Goal: Information Seeking & Learning: Learn about a topic

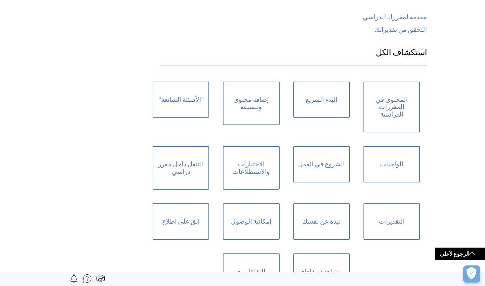
scroll to position [502, 0]
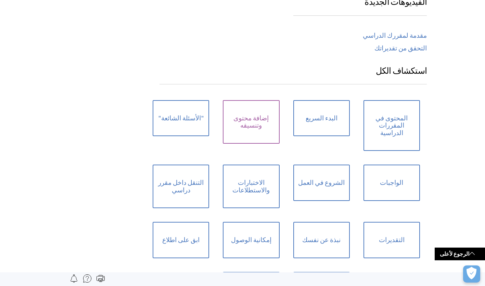
click at [253, 119] on link "إضافة محتوى وتنسيقه" at bounding box center [251, 122] width 57 height 44
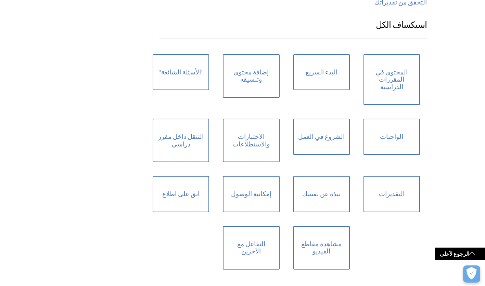
scroll to position [549, 0]
click at [394, 130] on link "الواجبات" at bounding box center [392, 136] width 57 height 36
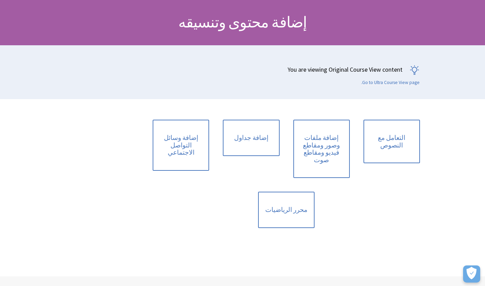
scroll to position [69, 0]
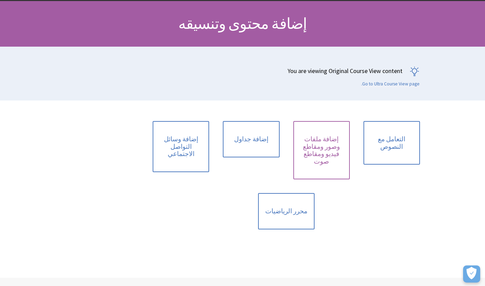
click at [328, 136] on link "إضافة ملفات وصور ومقاطع فيديو ومقاطع صوت" at bounding box center [322, 150] width 57 height 58
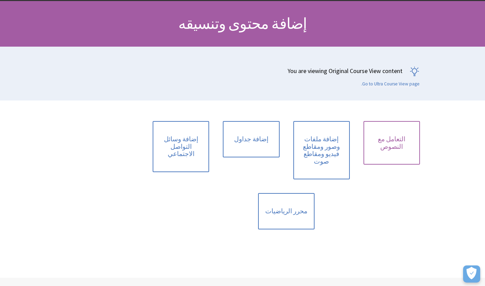
click at [399, 138] on link "التعامل مع النصوص" at bounding box center [392, 143] width 57 height 44
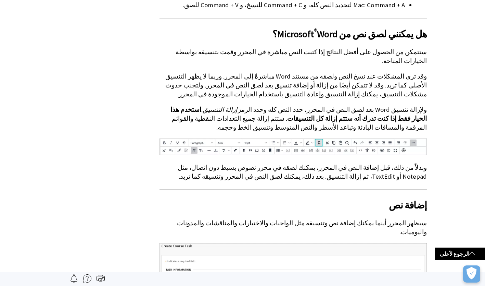
scroll to position [37, 0]
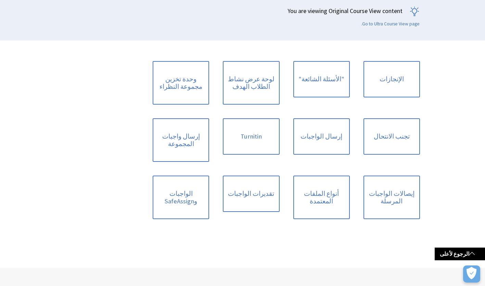
scroll to position [128, 0]
click at [323, 193] on link "أنواع الملفات المعتمدة" at bounding box center [322, 198] width 57 height 44
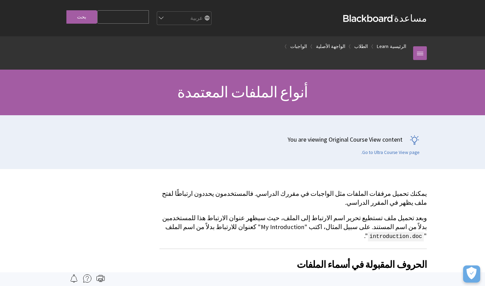
click at [394, 17] on strong "Blackboard" at bounding box center [369, 18] width 51 height 7
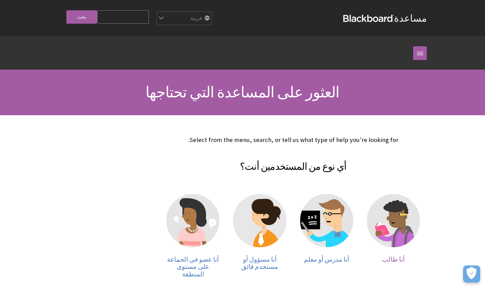
click at [392, 231] on img at bounding box center [393, 220] width 53 height 53
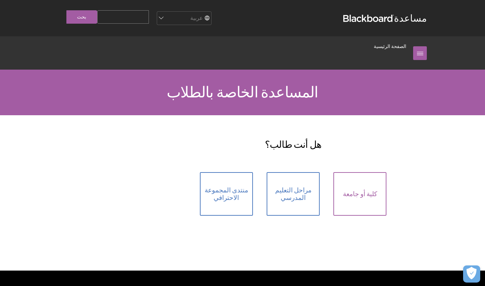
click at [355, 191] on span "كلية أو جامعة" at bounding box center [360, 194] width 34 height 8
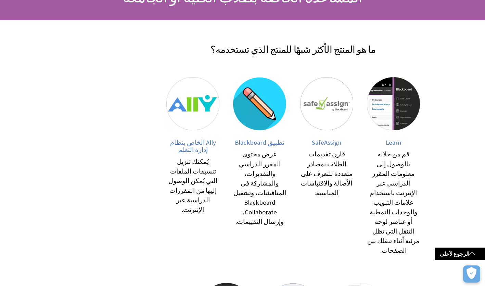
scroll to position [96, 0]
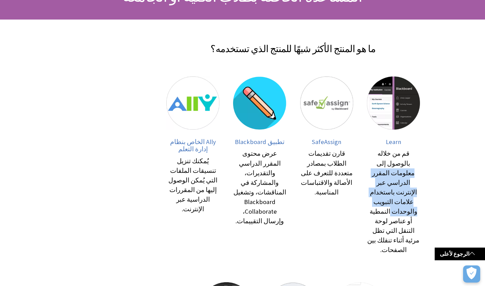
drag, startPoint x: 484, startPoint y: 166, endPoint x: 488, endPoint y: 190, distance: 24.8
click at [485, 190] on html "تجاوز إلى المحتوى الرئيسي مساعدة Blackboard مساعدة Bb English عربية Català Cymr…" at bounding box center [242, 241] width 485 height 675
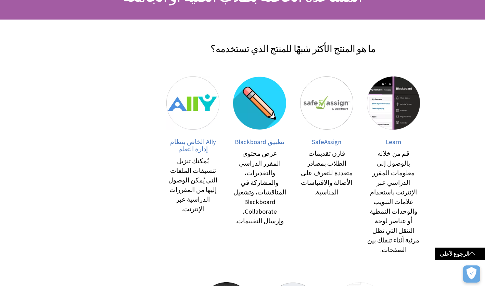
drag, startPoint x: 488, startPoint y: 190, endPoint x: 449, endPoint y: 221, distance: 49.5
click at [449, 221] on div "تجاوز إلى المحتوى الرئيسي مساعدة Blackboard مساعدة Bb English عربية Català Cymr…" at bounding box center [242, 241] width 485 height 675
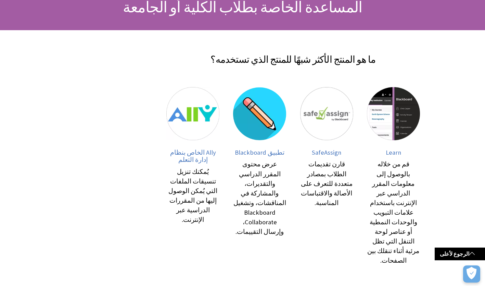
scroll to position [84, 0]
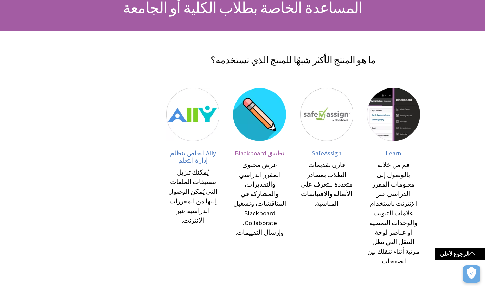
click at [260, 153] on span "تطبيق Blackboard" at bounding box center [260, 153] width 50 height 8
